Goal: Task Accomplishment & Management: Manage account settings

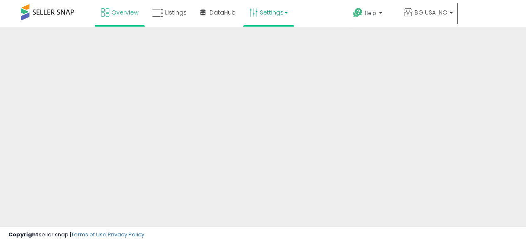
click at [290, 13] on link "Settings" at bounding box center [268, 12] width 51 height 25
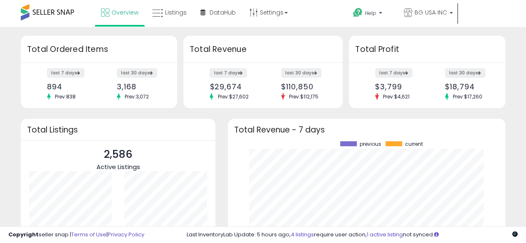
scroll to position [116, 261]
click at [269, 15] on link "Settings" at bounding box center [268, 12] width 51 height 25
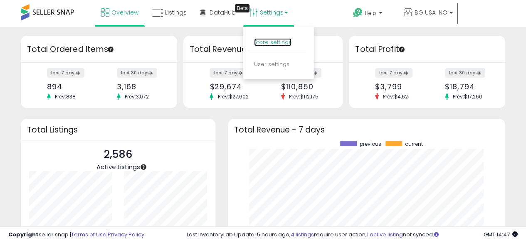
click at [272, 45] on link "Store settings" at bounding box center [272, 42] width 37 height 8
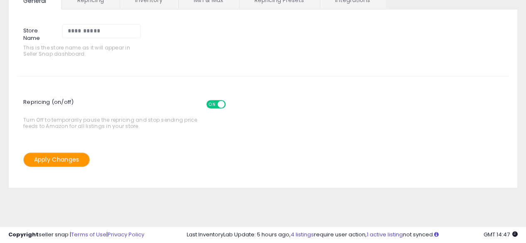
scroll to position [42, 0]
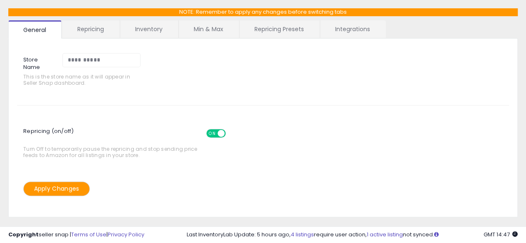
click at [102, 31] on link "Repricing" at bounding box center [90, 28] width 57 height 17
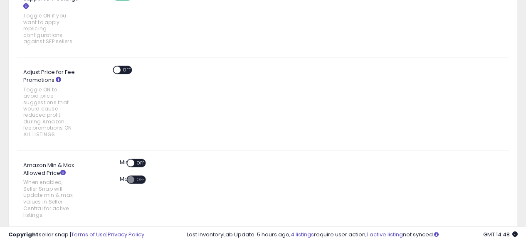
scroll to position [583, 0]
click at [126, 69] on span "OFF" at bounding box center [127, 69] width 13 height 7
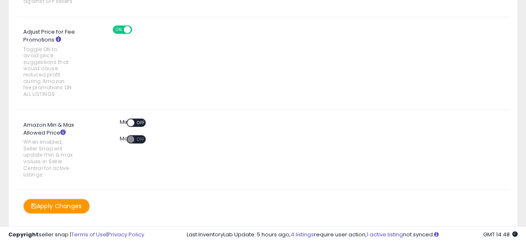
scroll to position [624, 0]
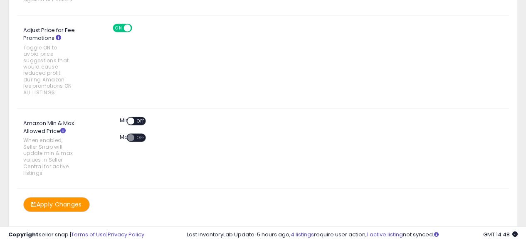
click at [49, 197] on button "Apply Changes" at bounding box center [56, 204] width 67 height 15
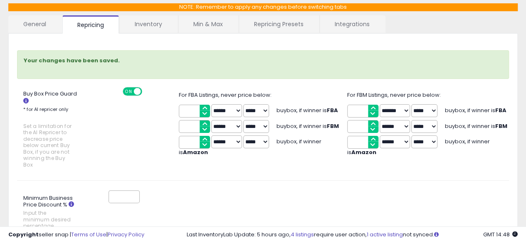
scroll to position [0, 0]
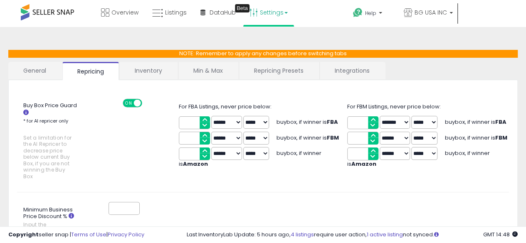
click at [302, 74] on link "Repricing Presets" at bounding box center [278, 70] width 79 height 17
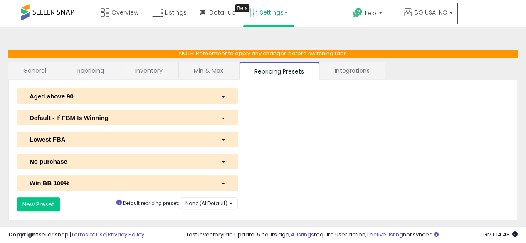
click at [345, 76] on link "Integrations" at bounding box center [352, 70] width 65 height 17
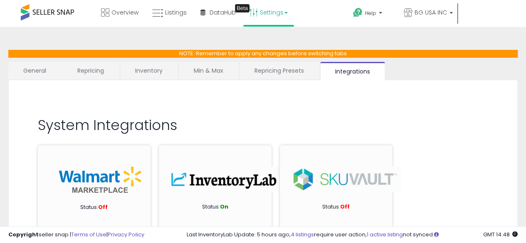
click at [161, 76] on link "Inventory" at bounding box center [148, 70] width 57 height 17
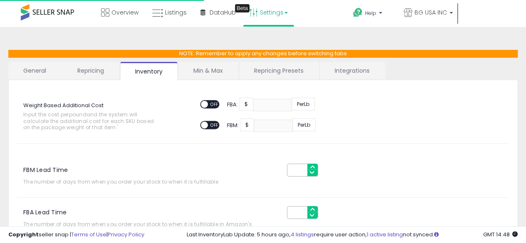
click at [111, 72] on link "Repricing" at bounding box center [90, 70] width 57 height 17
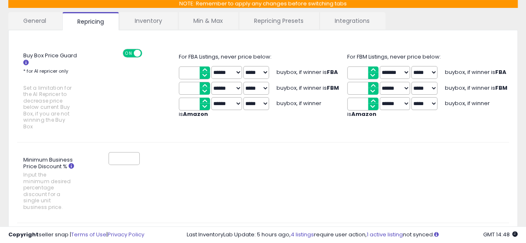
scroll to position [17, 0]
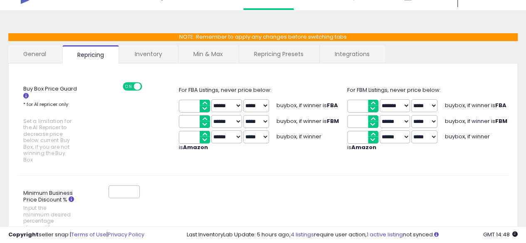
click at [54, 55] on link "General" at bounding box center [34, 53] width 53 height 17
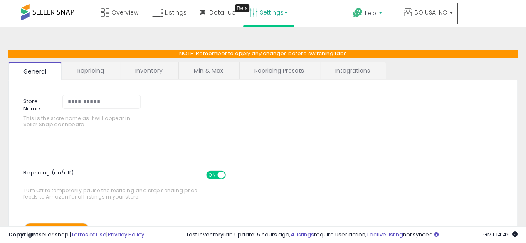
click at [371, 16] on span "Help" at bounding box center [370, 13] width 11 height 7
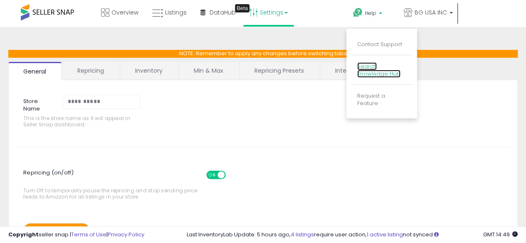
click at [373, 68] on link "Search Knowledge Hub" at bounding box center [378, 70] width 43 height 16
